Goal: Task Accomplishment & Management: Manage account settings

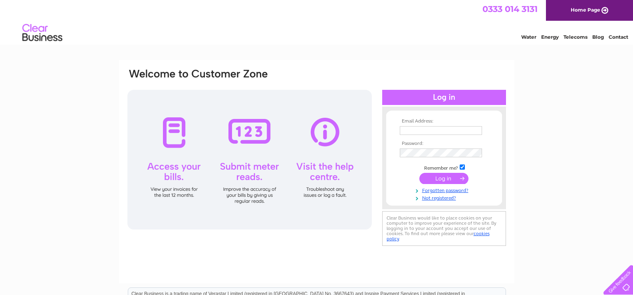
type input "[EMAIL_ADDRESS][DOMAIN_NAME]"
click at [441, 179] on input "submit" at bounding box center [443, 178] width 49 height 11
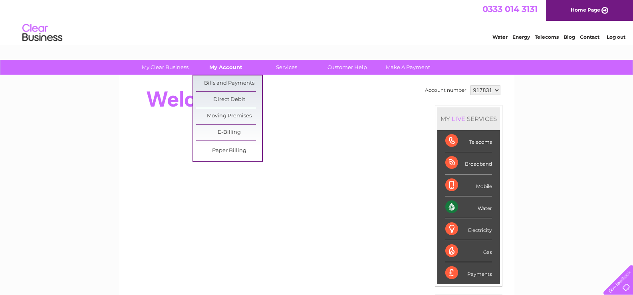
click at [217, 67] on link "My Account" at bounding box center [226, 67] width 66 height 15
click at [221, 82] on link "Bills and Payments" at bounding box center [229, 83] width 66 height 16
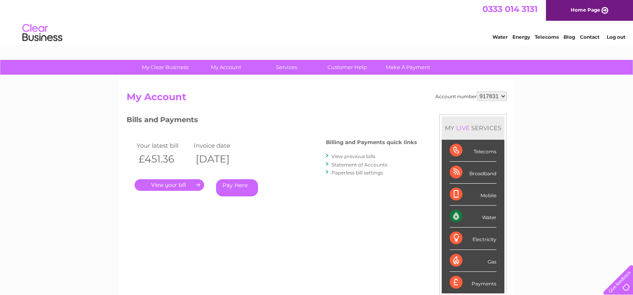
click at [181, 183] on link "." at bounding box center [169, 185] width 69 height 12
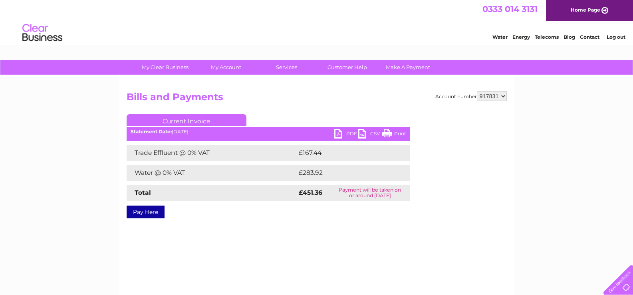
click at [341, 132] on link "PDF" at bounding box center [346, 135] width 24 height 12
